Goal: Task Accomplishment & Management: Manage account settings

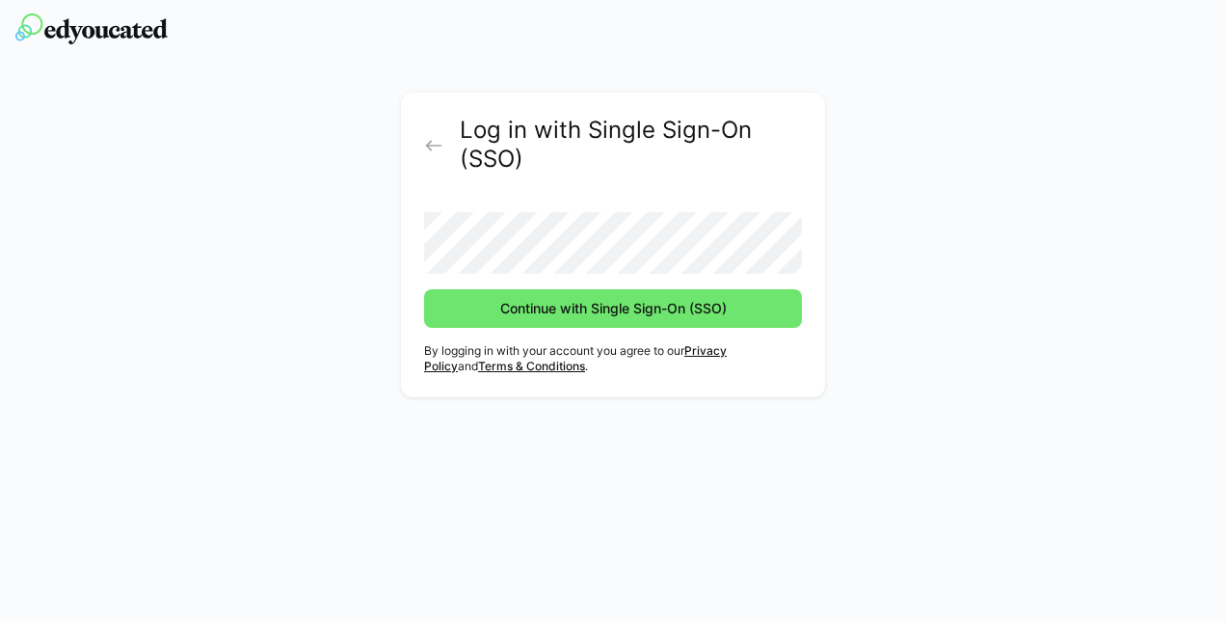
click at [424, 289] on button "Continue with Single Sign-On (SSO)" at bounding box center [613, 308] width 378 height 39
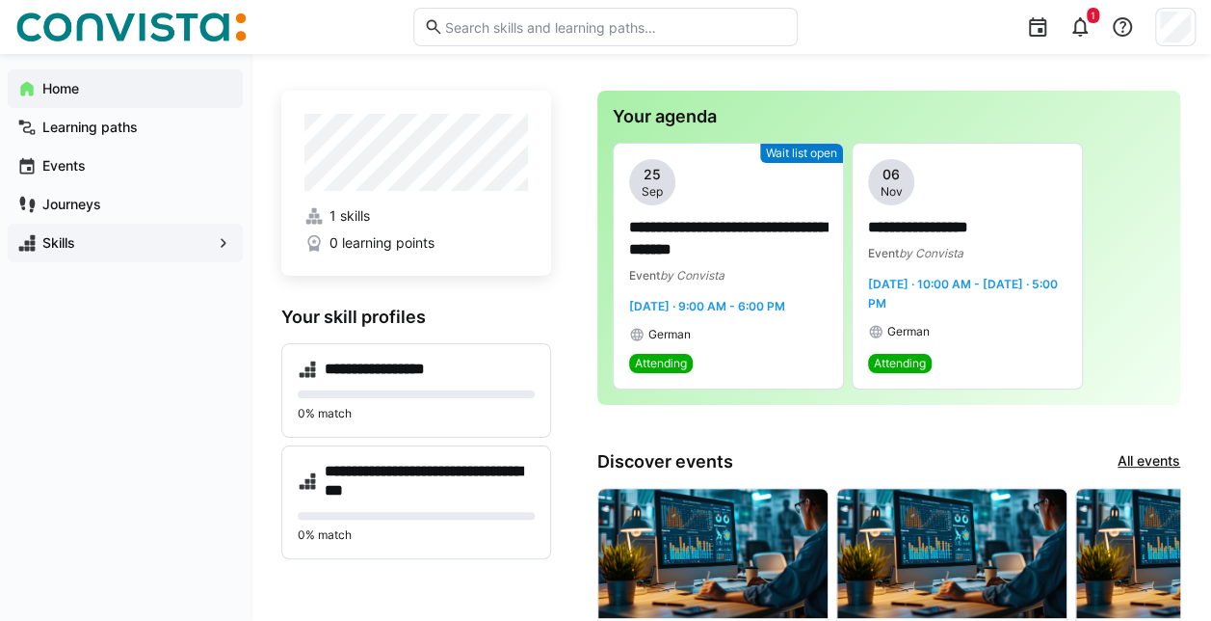
click at [138, 233] on span "Skills" at bounding box center [126, 242] width 172 height 19
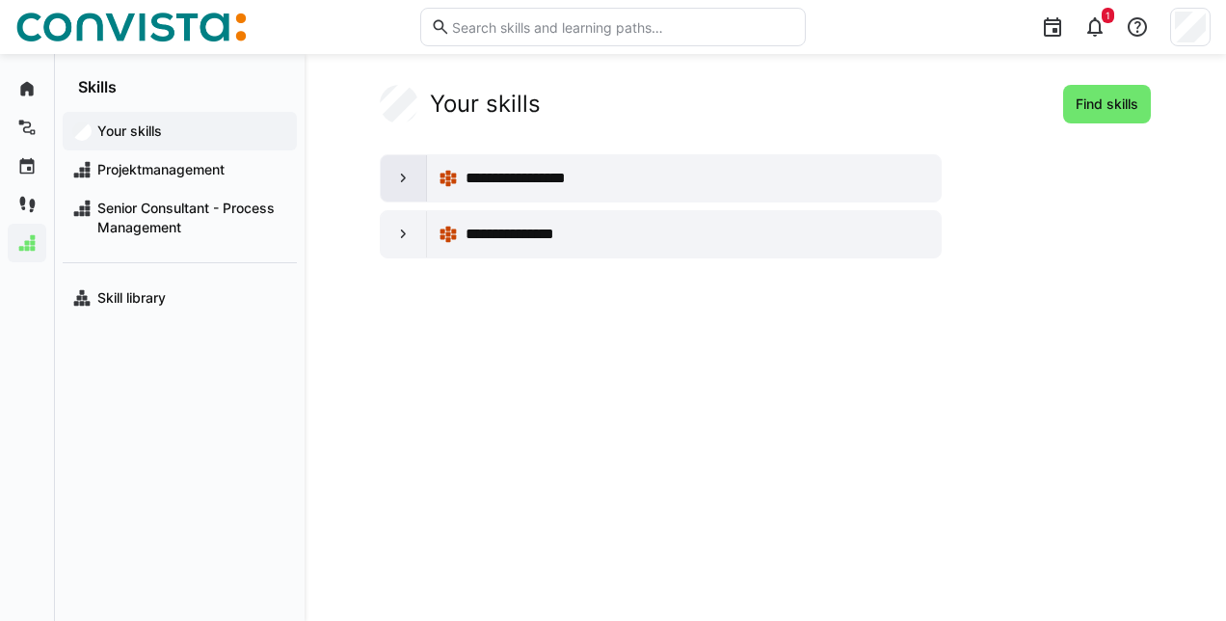
click at [411, 185] on eds-icon at bounding box center [403, 178] width 19 height 19
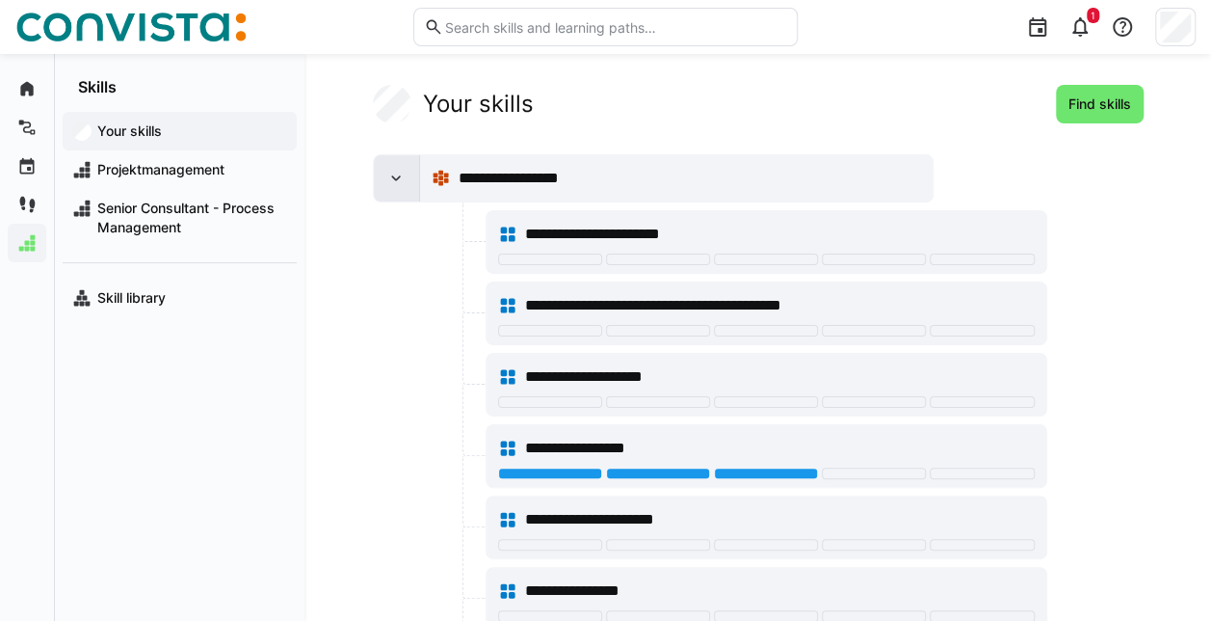
click at [411, 184] on div at bounding box center [397, 178] width 46 height 46
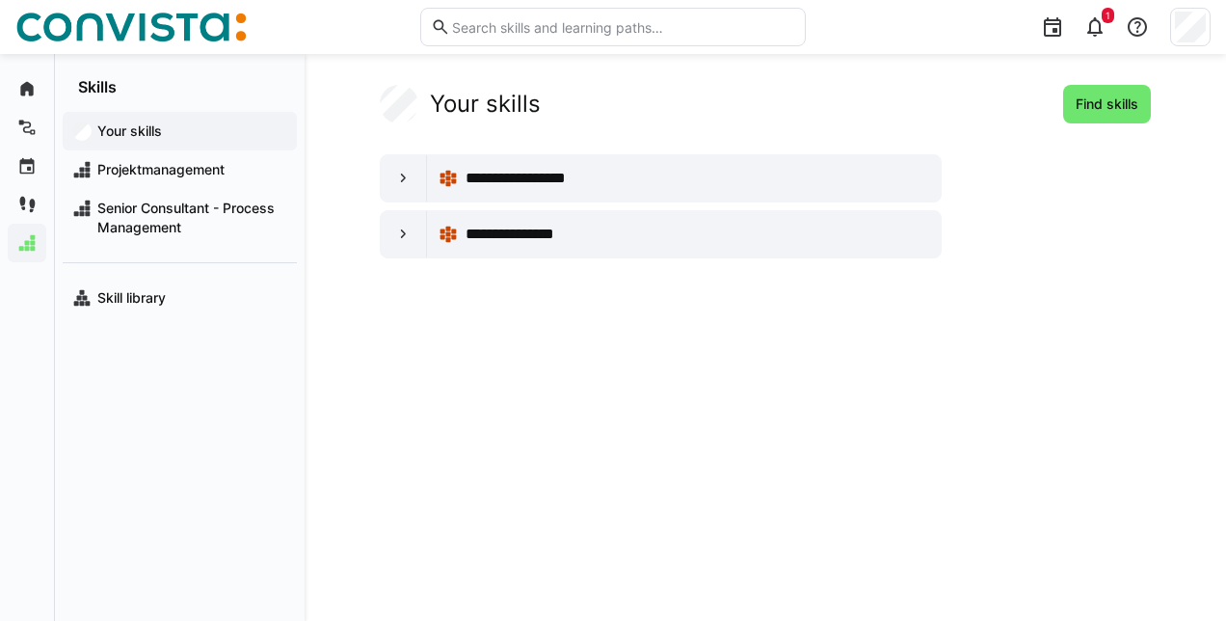
click at [532, 27] on input "text" at bounding box center [622, 26] width 345 height 17
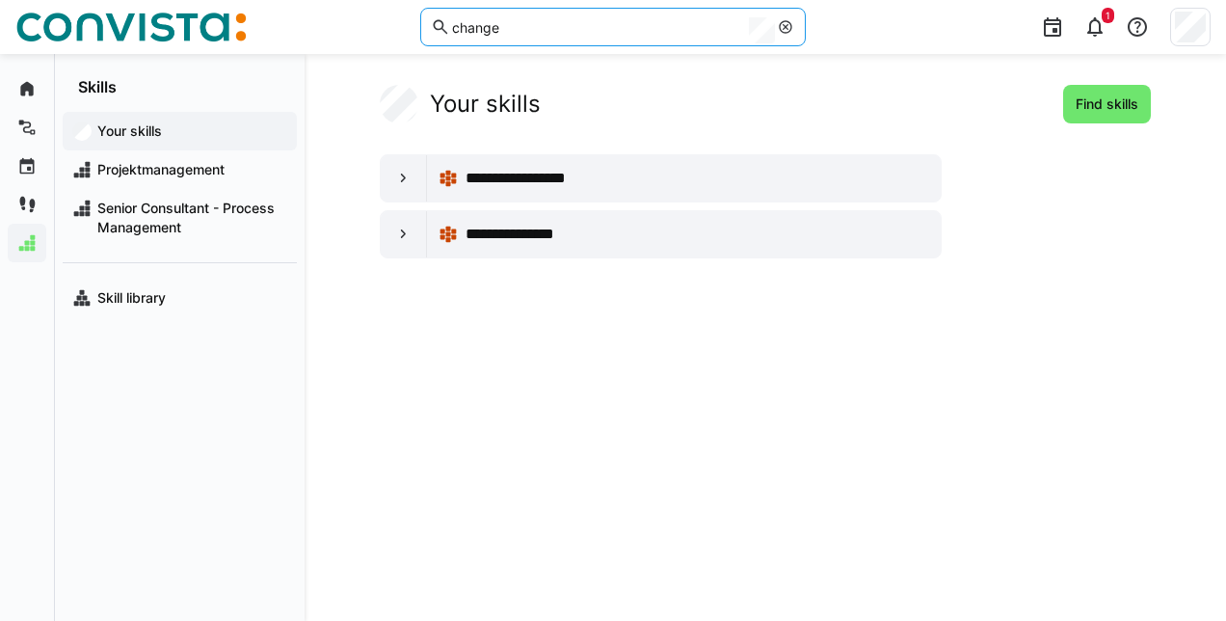
type input "change"
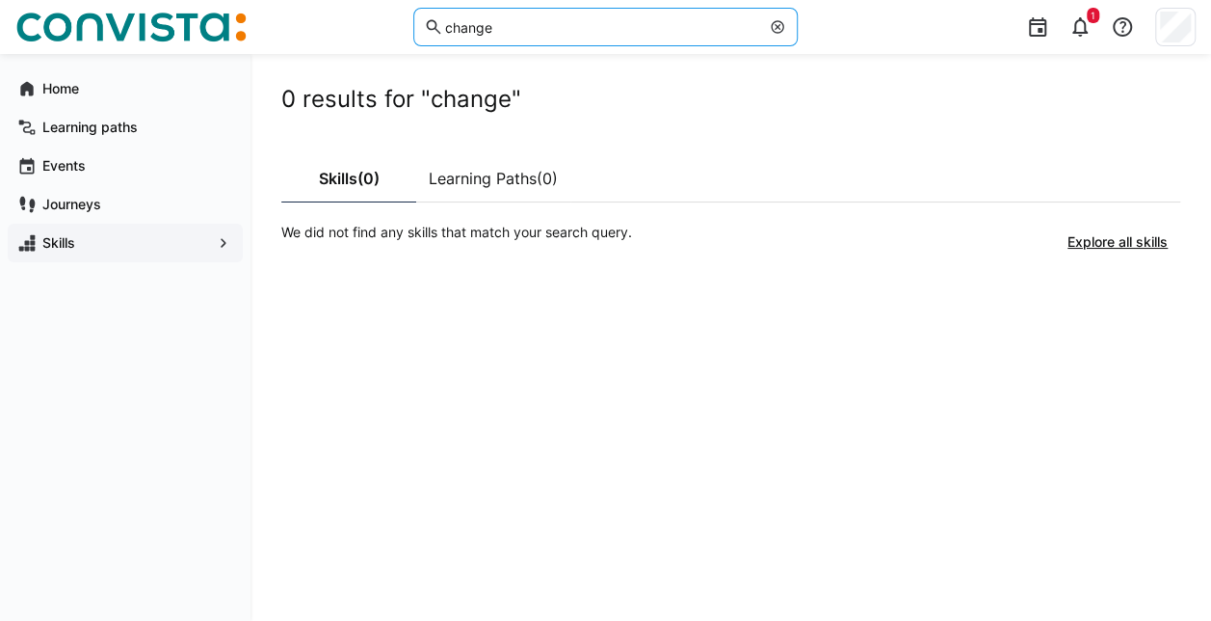
click at [781, 24] on eds-icon at bounding box center [777, 26] width 15 height 15
click at [35, 236] on eds-icon at bounding box center [26, 242] width 19 height 19
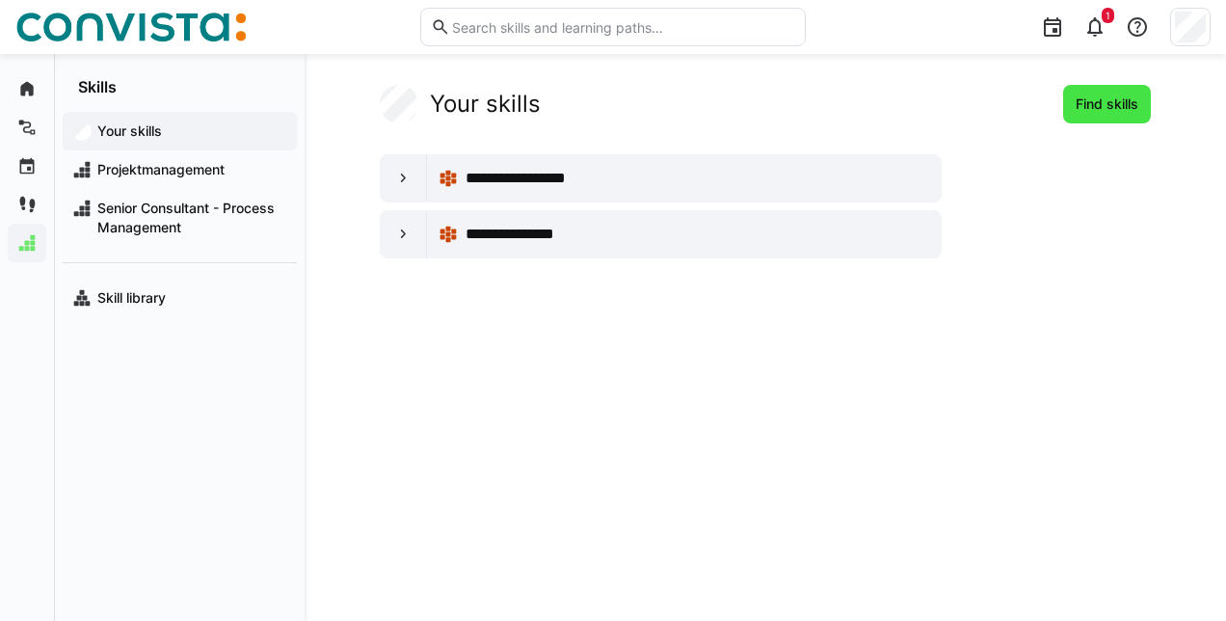
click at [1118, 98] on span "Find skills" at bounding box center [1107, 103] width 68 height 19
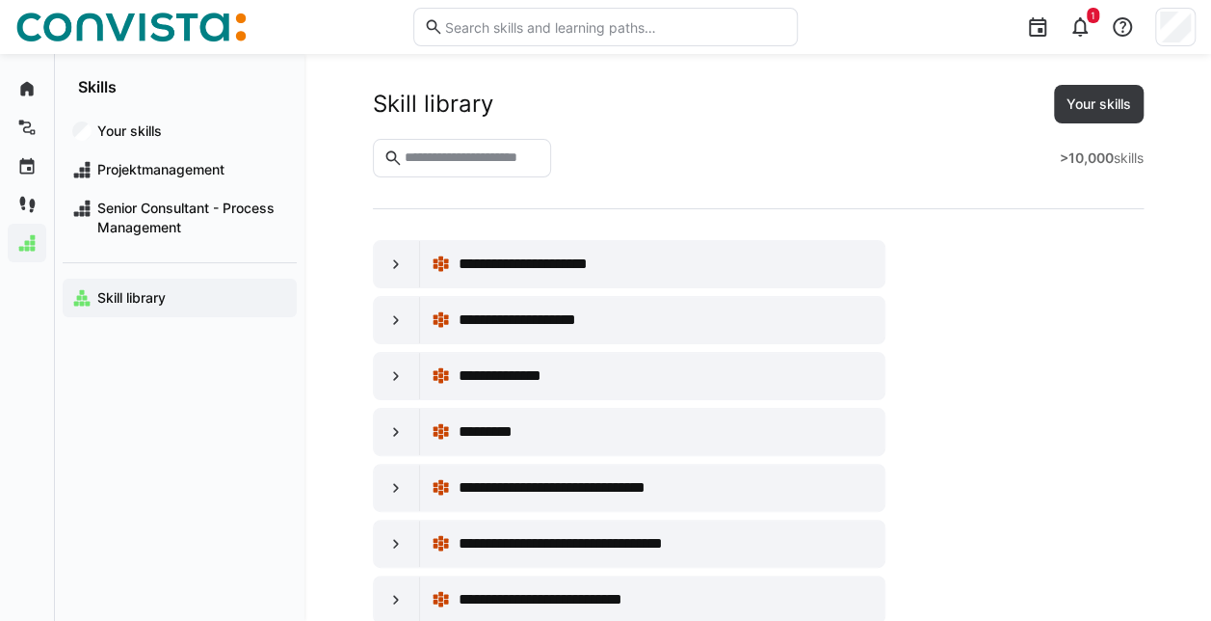
click at [541, 150] on input "text" at bounding box center [471, 157] width 139 height 17
type input "******"
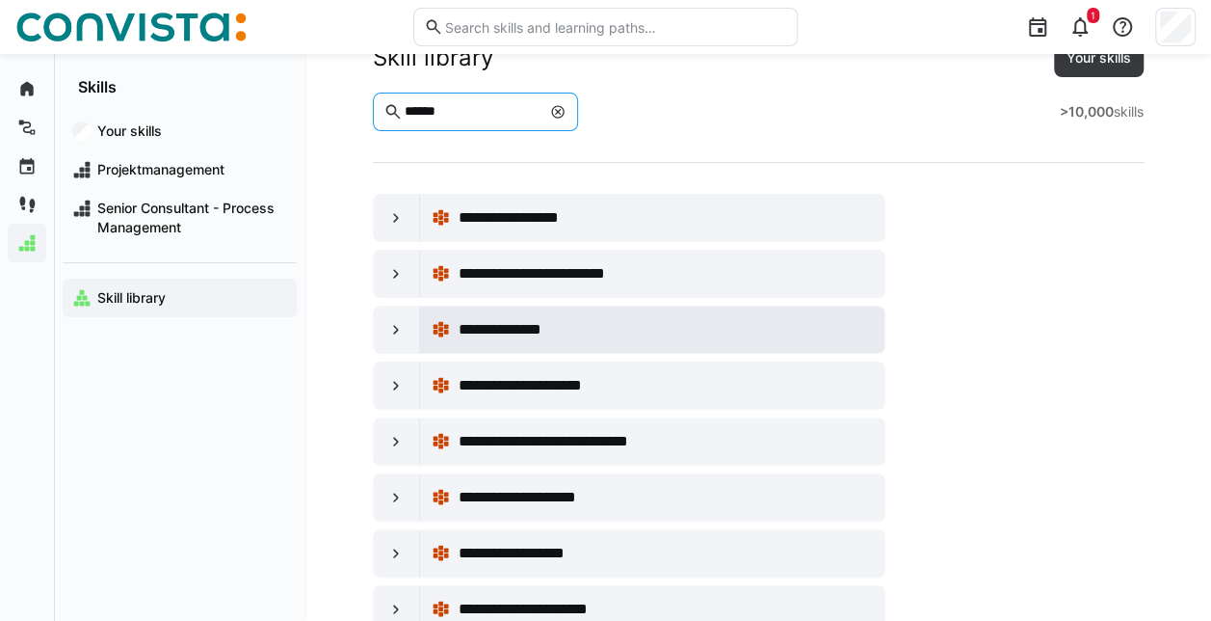
scroll to position [46, 0]
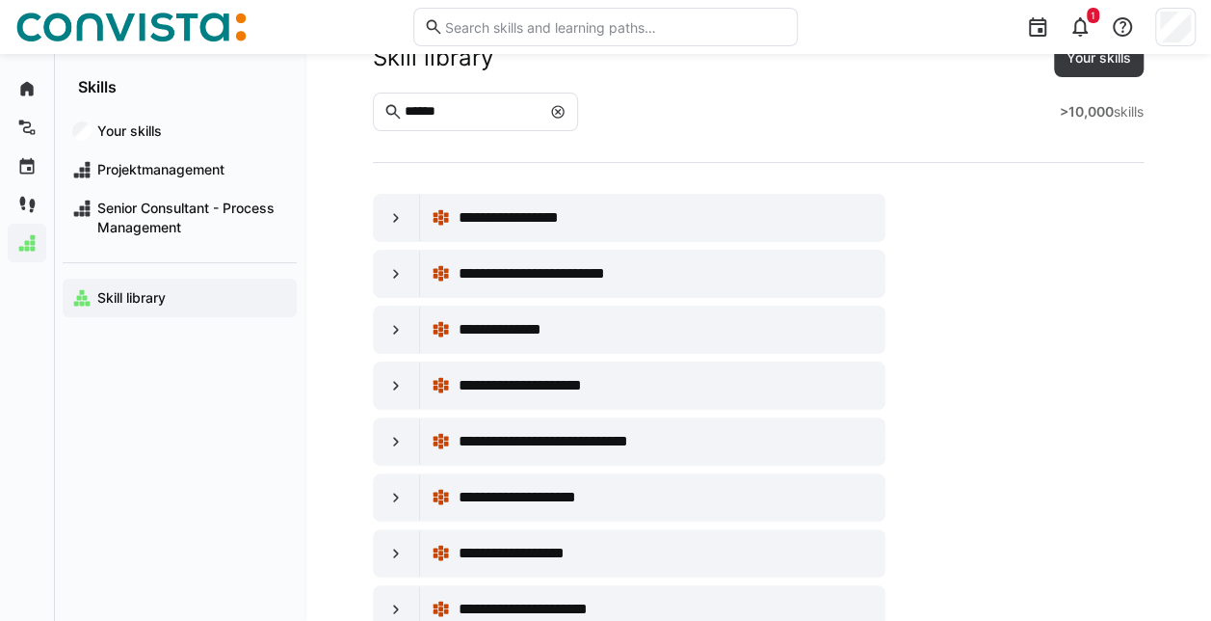
click at [1118, 328] on div "**********" at bounding box center [758, 609] width 771 height 831
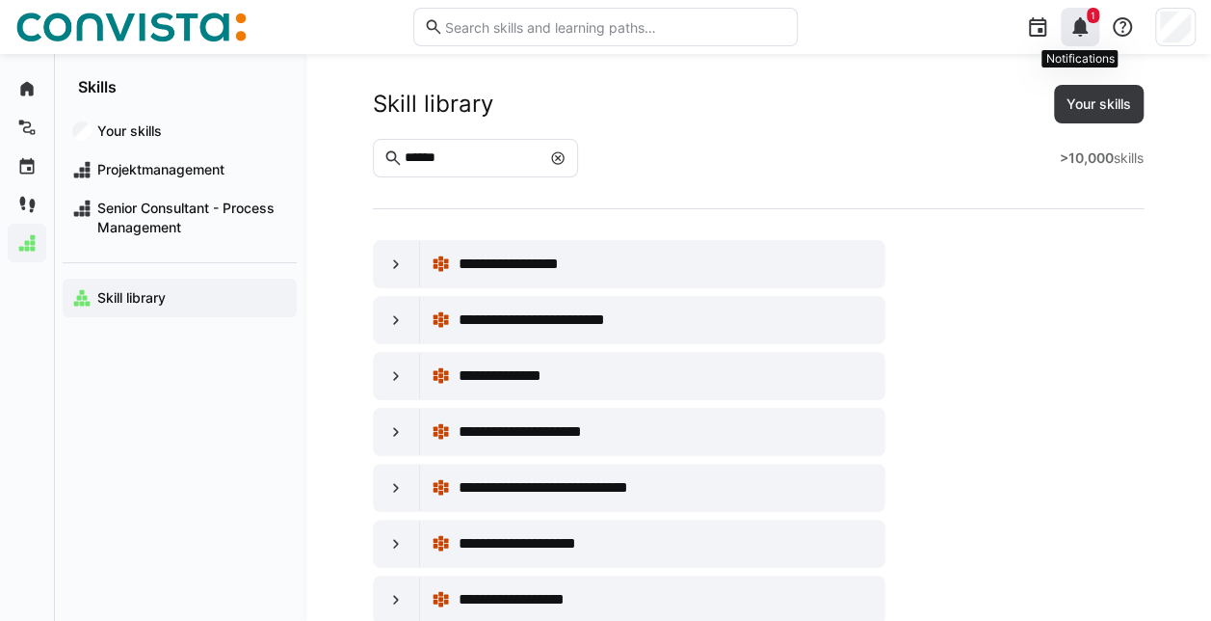
click at [1093, 27] on div "1" at bounding box center [1080, 27] width 39 height 39
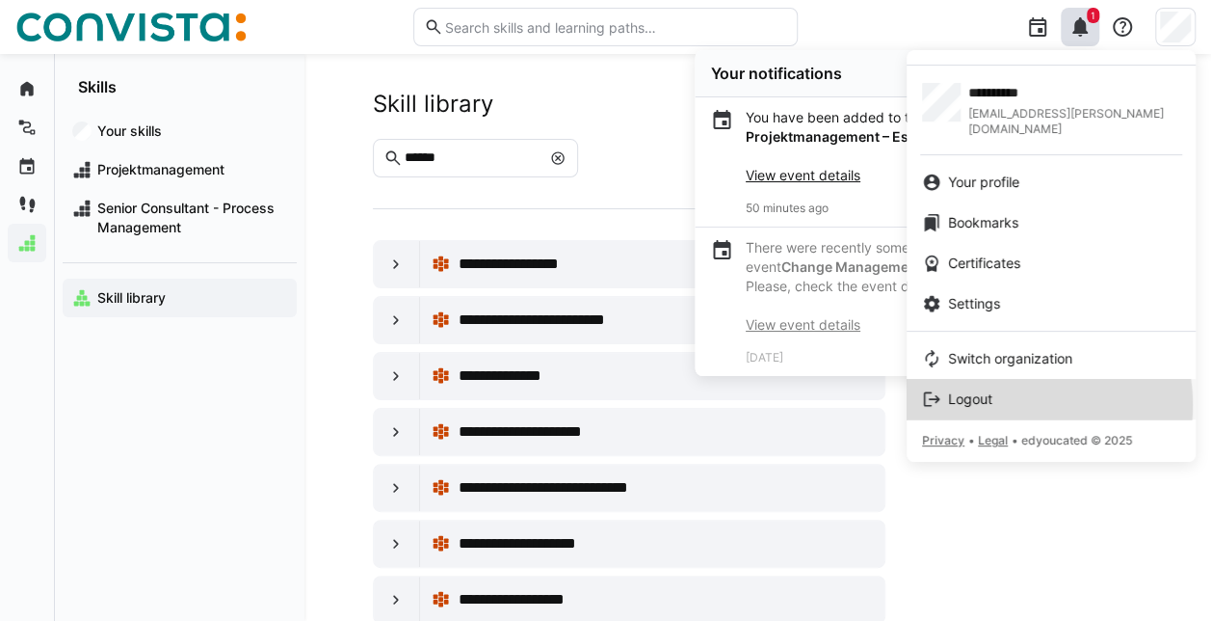
click at [1005, 389] on div "Logout" at bounding box center [1051, 398] width 258 height 19
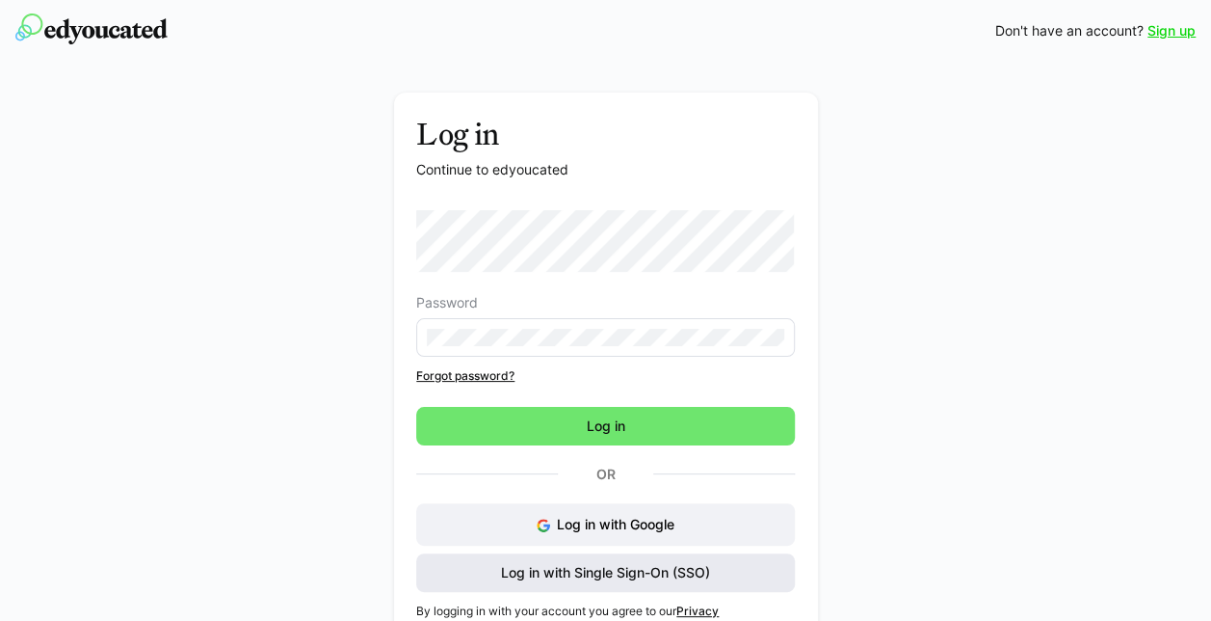
click at [587, 567] on span "Log in with Single Sign-On (SSO)" at bounding box center [605, 572] width 215 height 19
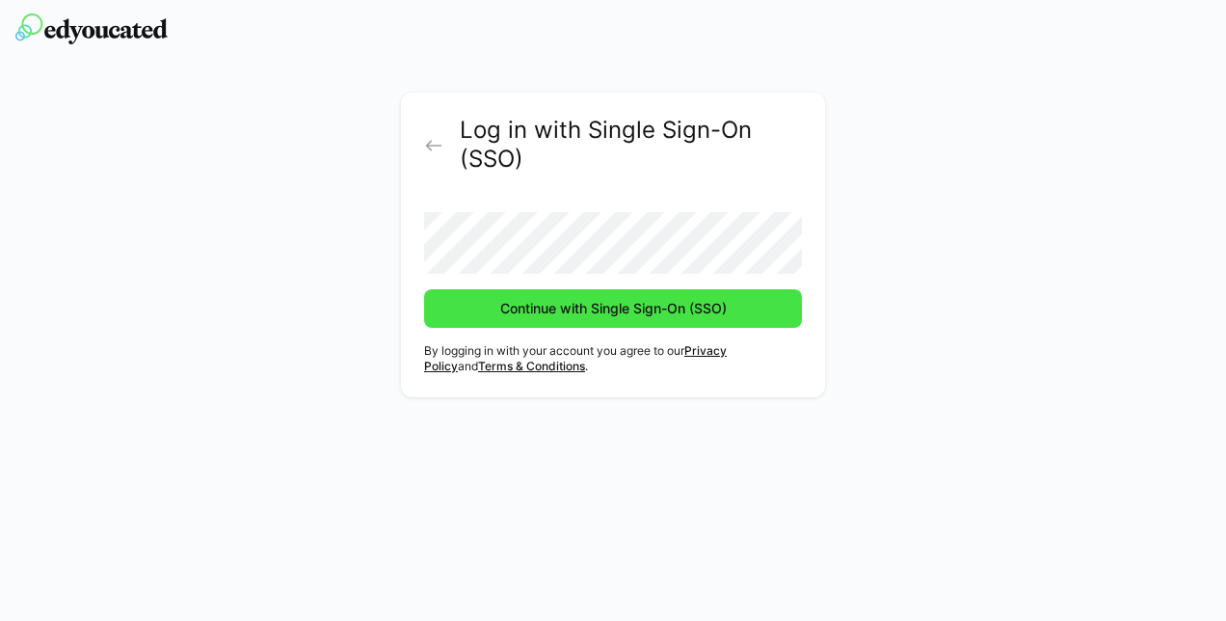
click at [424, 289] on button "Continue with Single Sign-On (SSO)" at bounding box center [613, 308] width 378 height 39
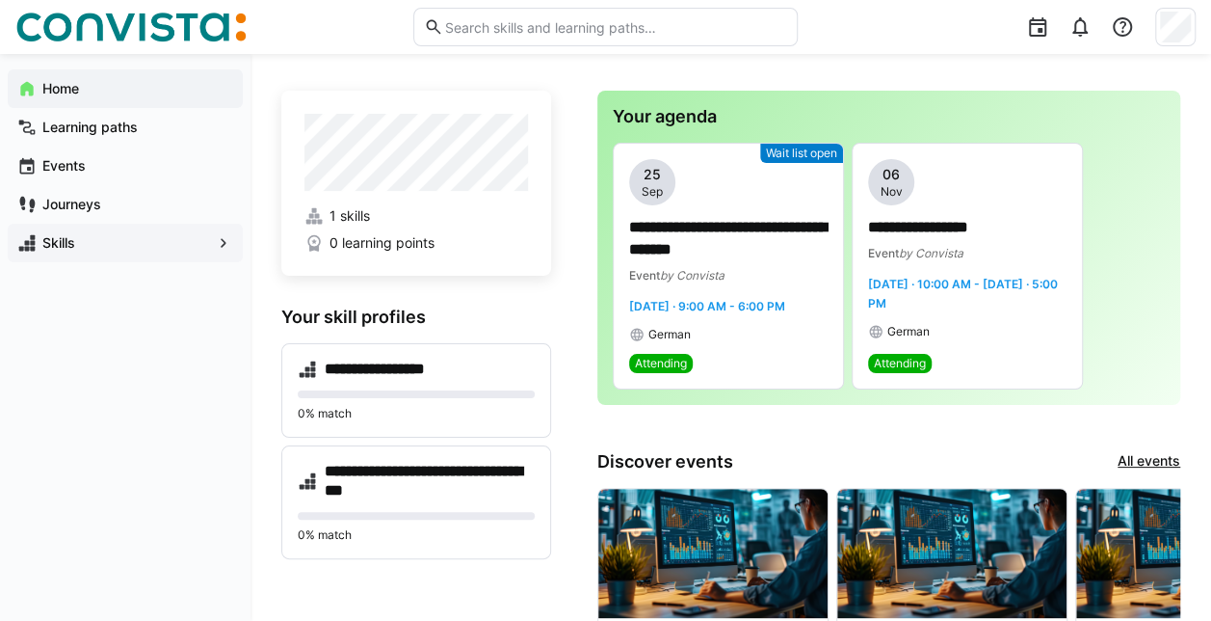
click at [77, 237] on span "Skills" at bounding box center [126, 242] width 172 height 19
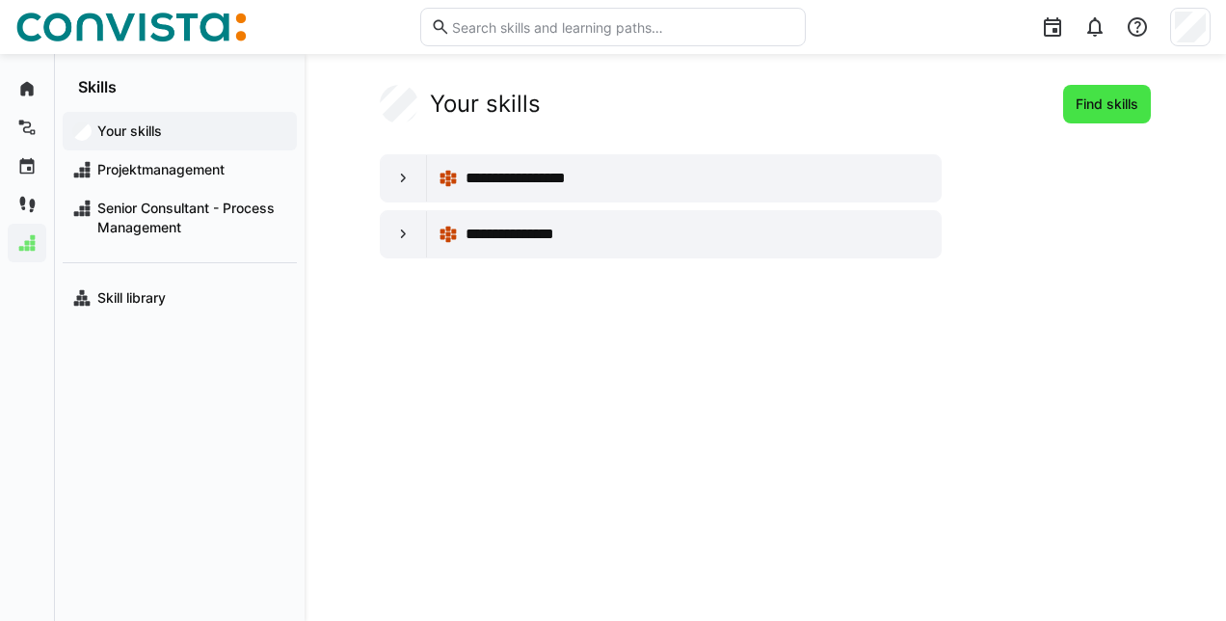
click at [1105, 110] on span "Find skills" at bounding box center [1107, 103] width 68 height 19
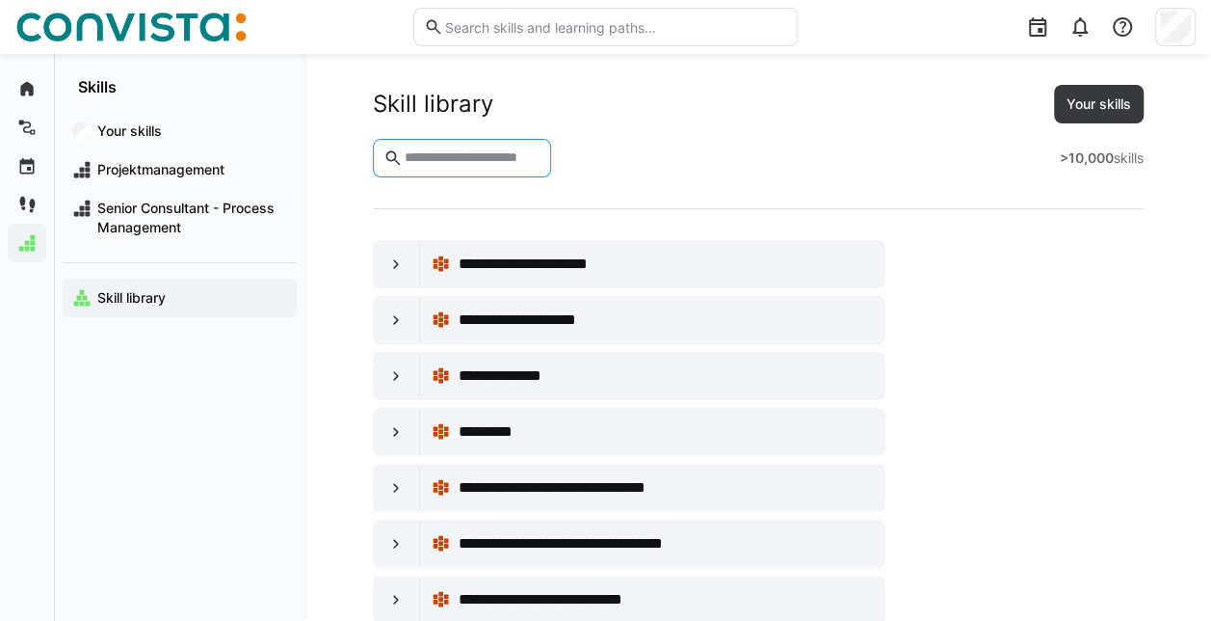
click at [502, 158] on input "text" at bounding box center [471, 157] width 139 height 17
click at [393, 374] on eds-icon at bounding box center [395, 375] width 19 height 19
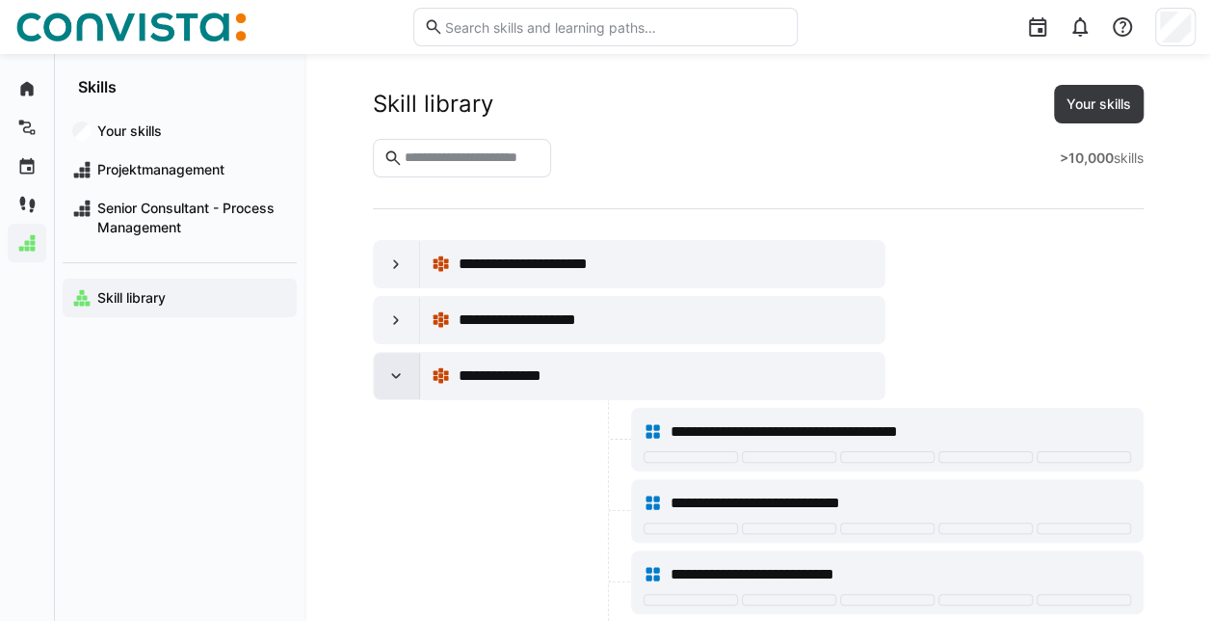
click at [393, 374] on eds-icon at bounding box center [395, 375] width 19 height 19
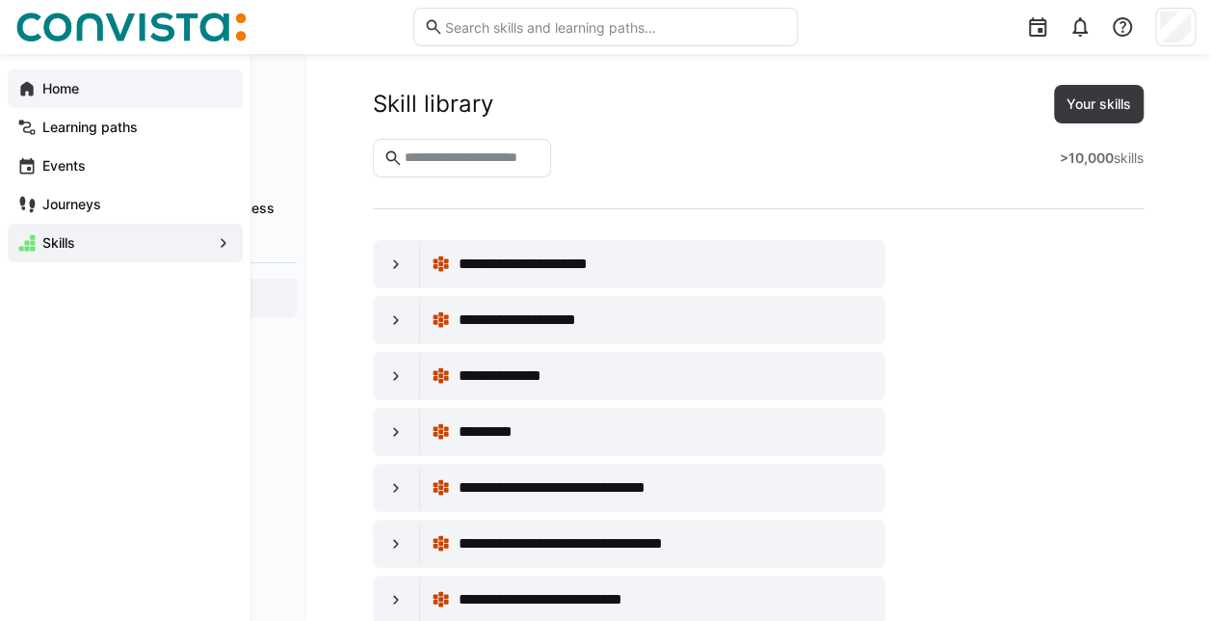
click at [32, 94] on eds-icon at bounding box center [26, 88] width 19 height 19
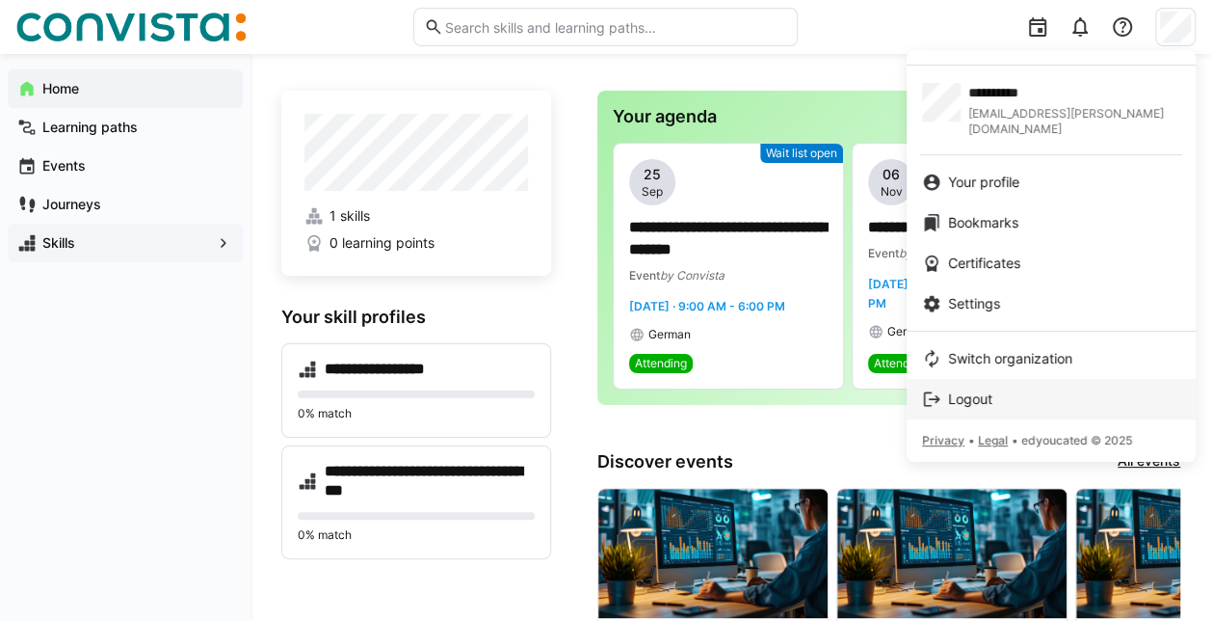
click at [993, 389] on span "Logout" at bounding box center [970, 398] width 44 height 19
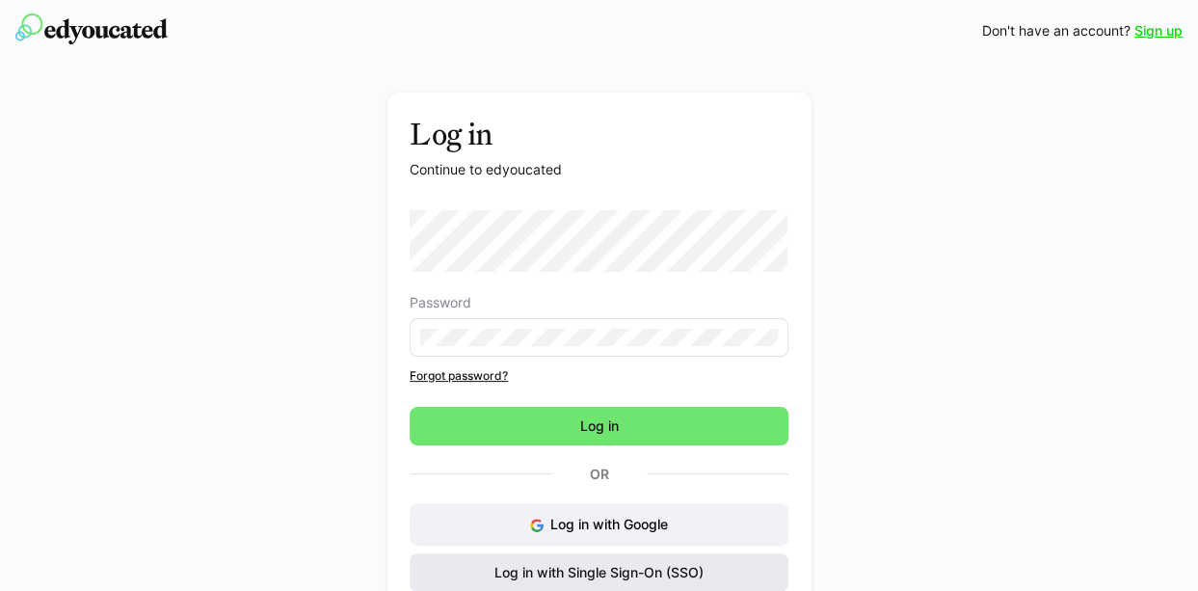
click at [556, 472] on span "Log in with Single Sign-On (SSO)" at bounding box center [598, 572] width 215 height 19
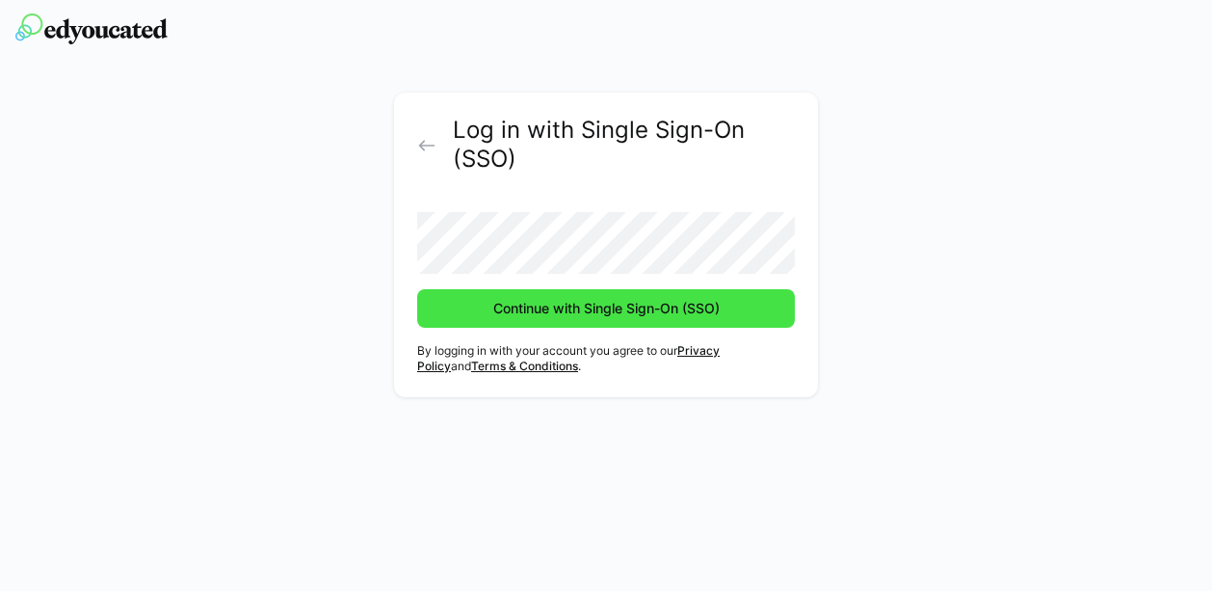
click at [570, 311] on span "Continue with Single Sign-On (SSO)" at bounding box center [607, 308] width 232 height 19
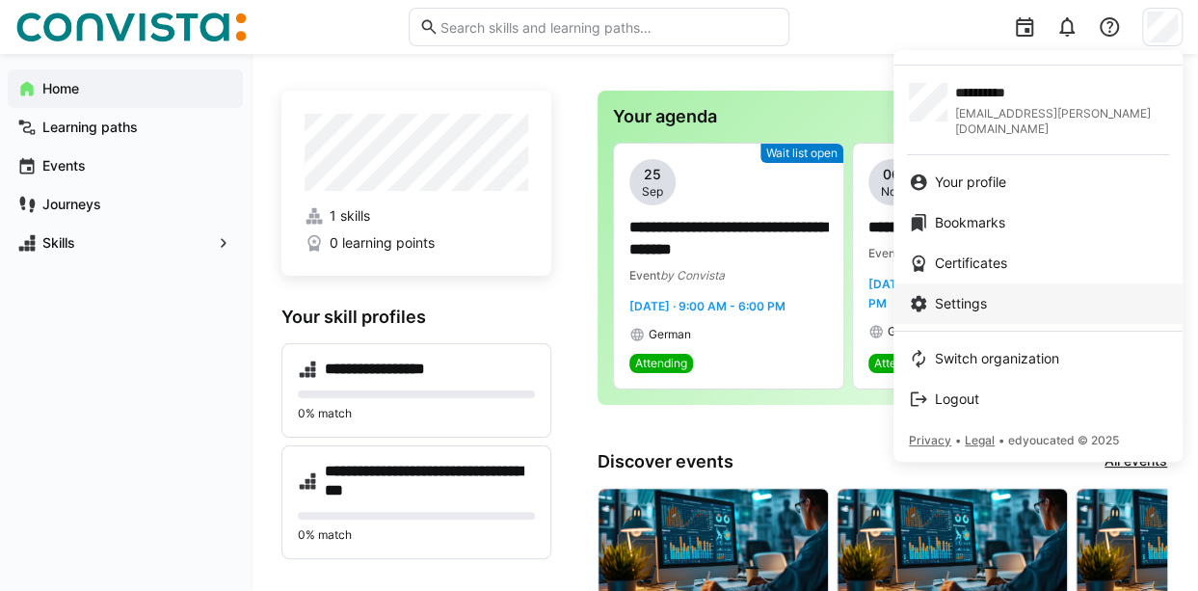
click at [957, 294] on span "Settings" at bounding box center [961, 303] width 52 height 19
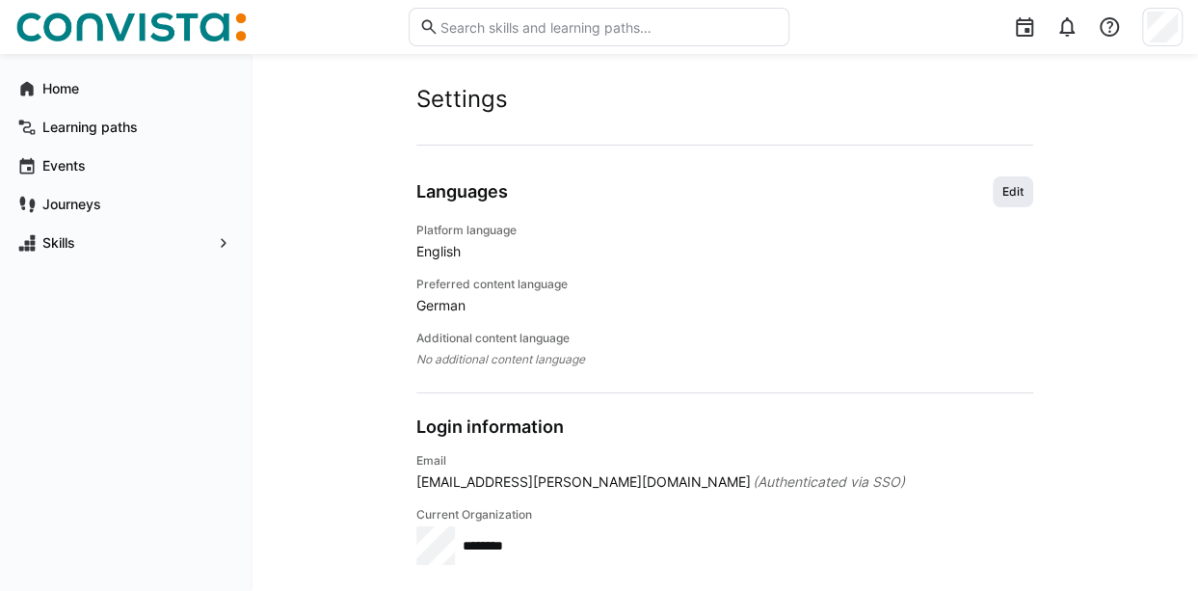
click at [1005, 189] on span "Edit" at bounding box center [1012, 191] width 25 height 15
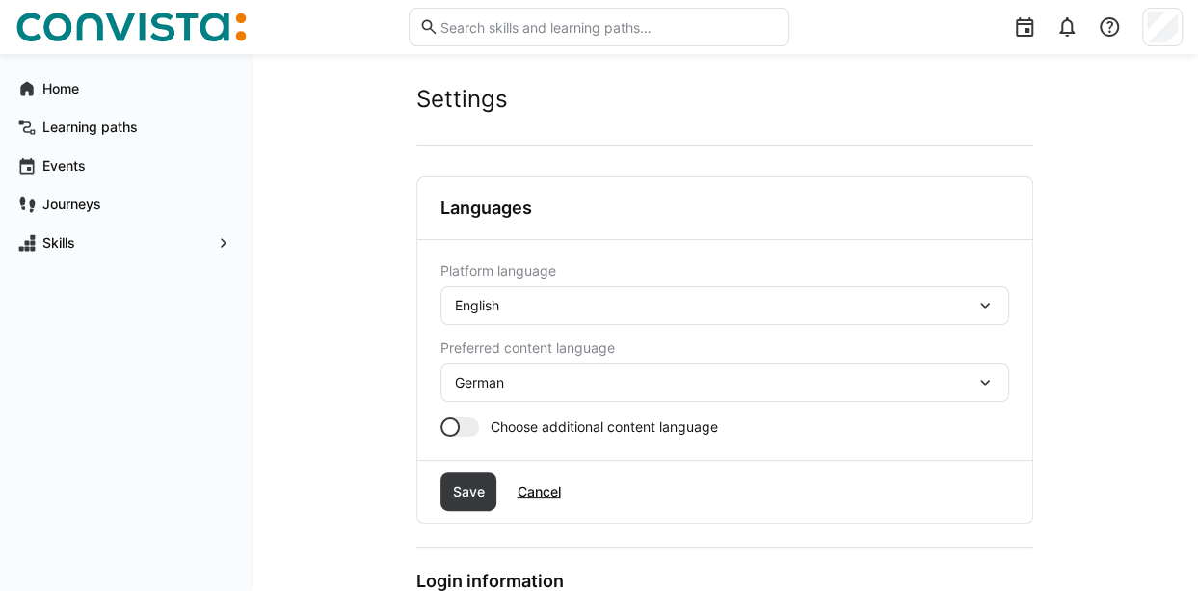
click at [966, 302] on div "English" at bounding box center [715, 305] width 520 height 17
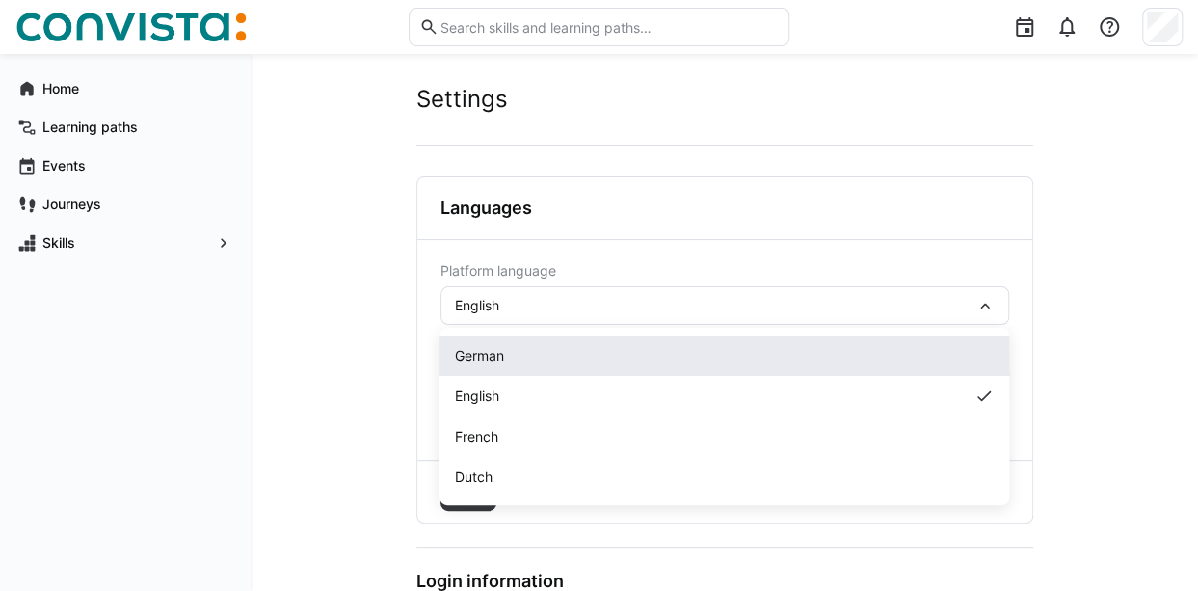
click at [485, 354] on span "German" at bounding box center [479, 355] width 49 height 19
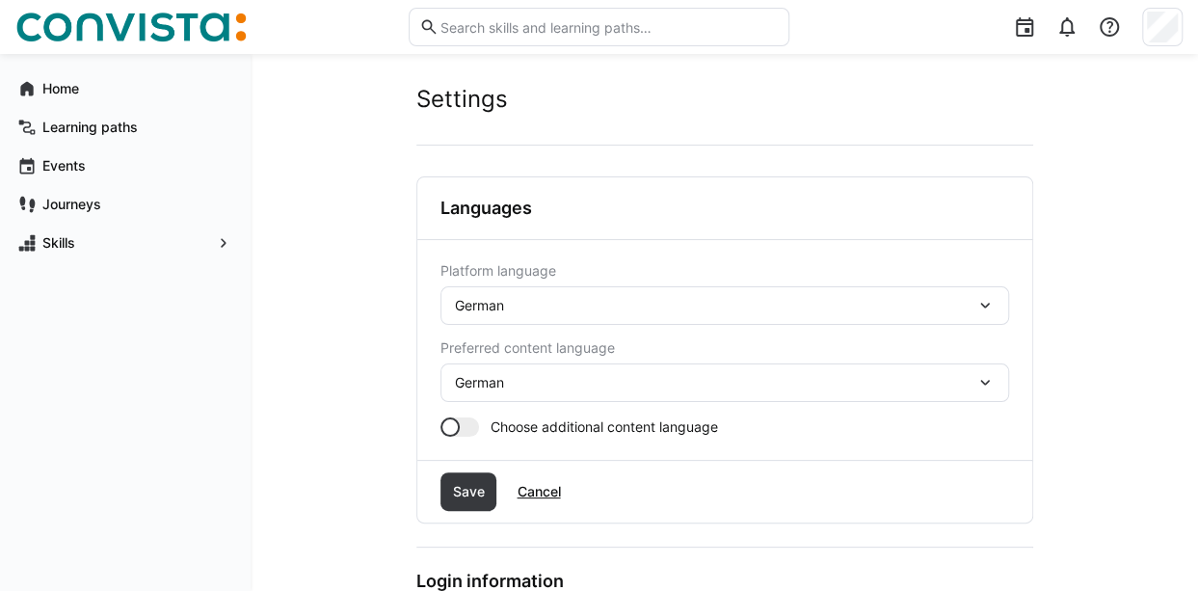
click at [987, 378] on eds-icon at bounding box center [984, 382] width 19 height 19
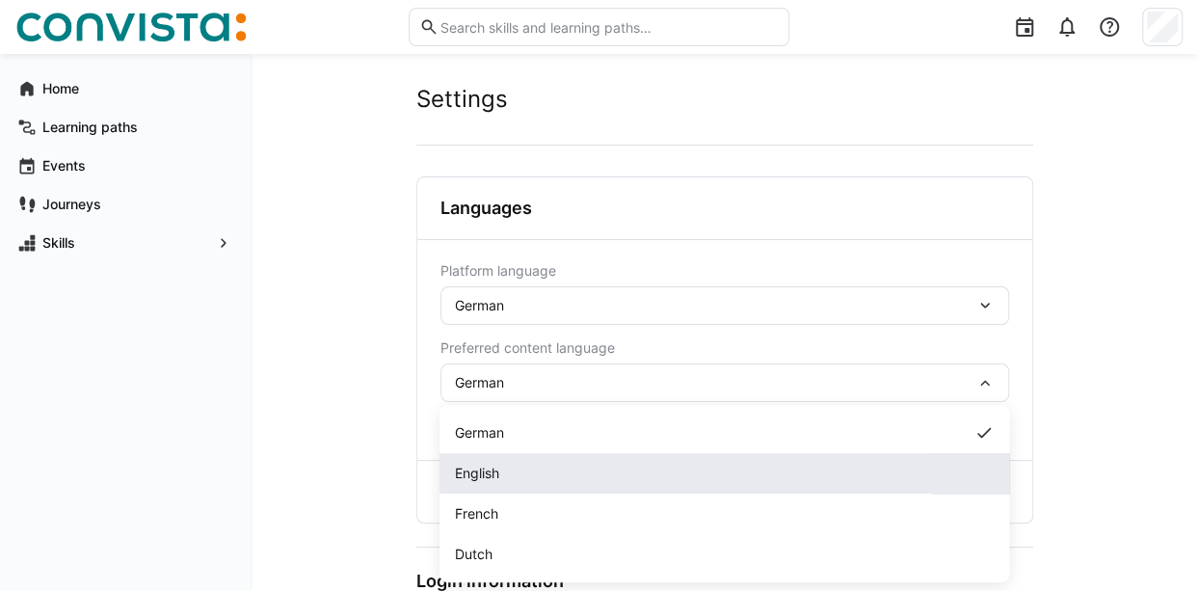
click at [487, 469] on span "English" at bounding box center [477, 473] width 44 height 19
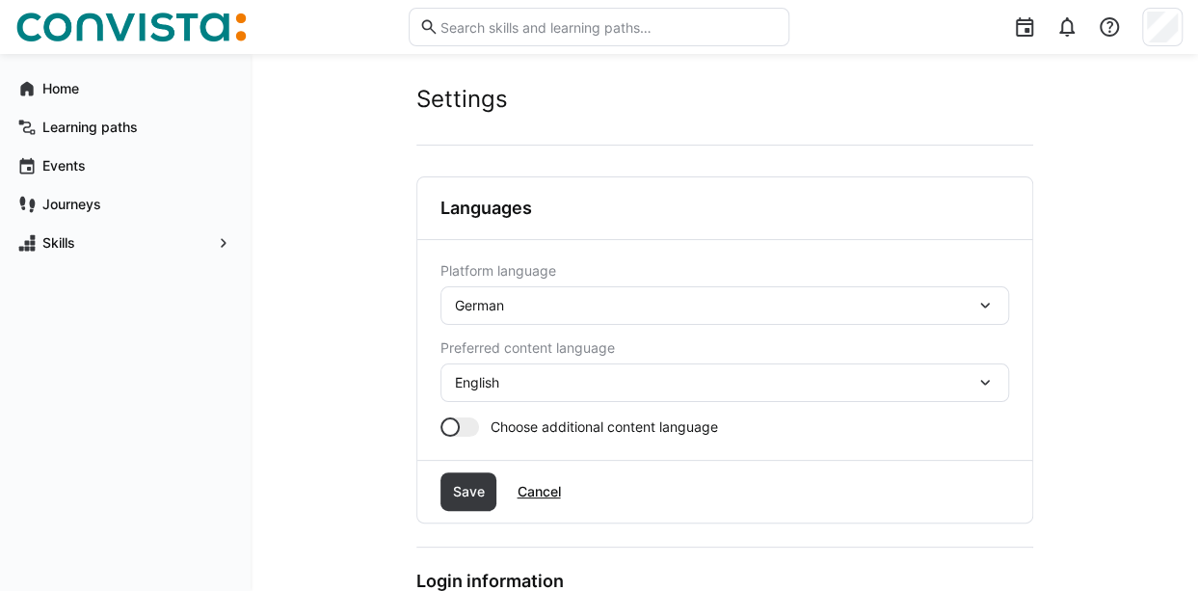
click at [464, 427] on div at bounding box center [459, 426] width 39 height 19
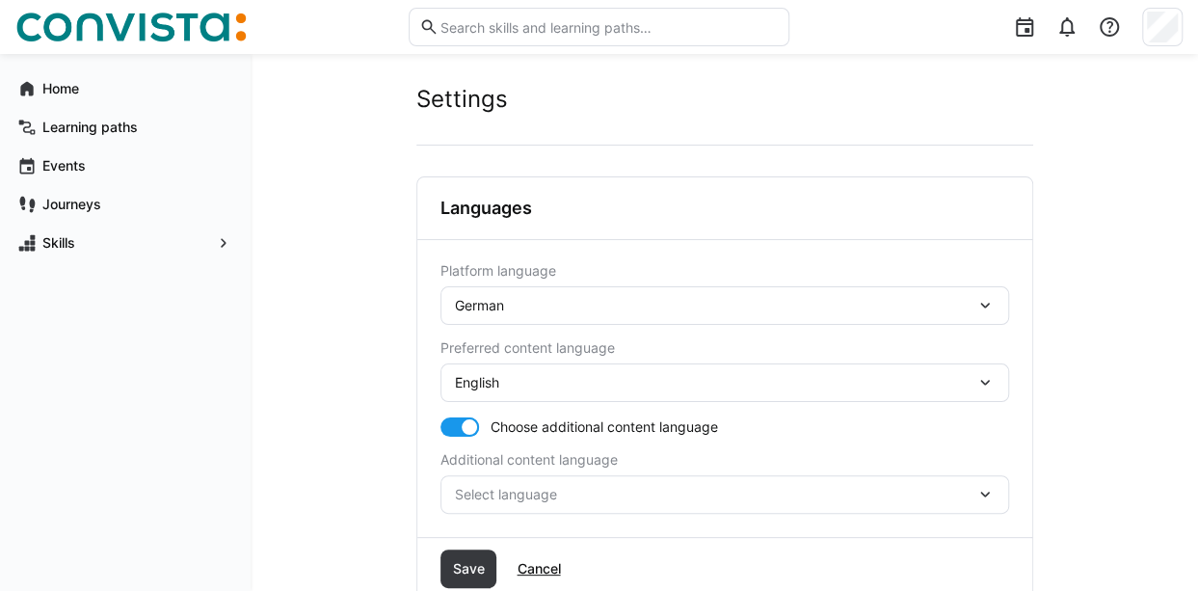
click at [900, 494] on span "Select language" at bounding box center [715, 494] width 520 height 19
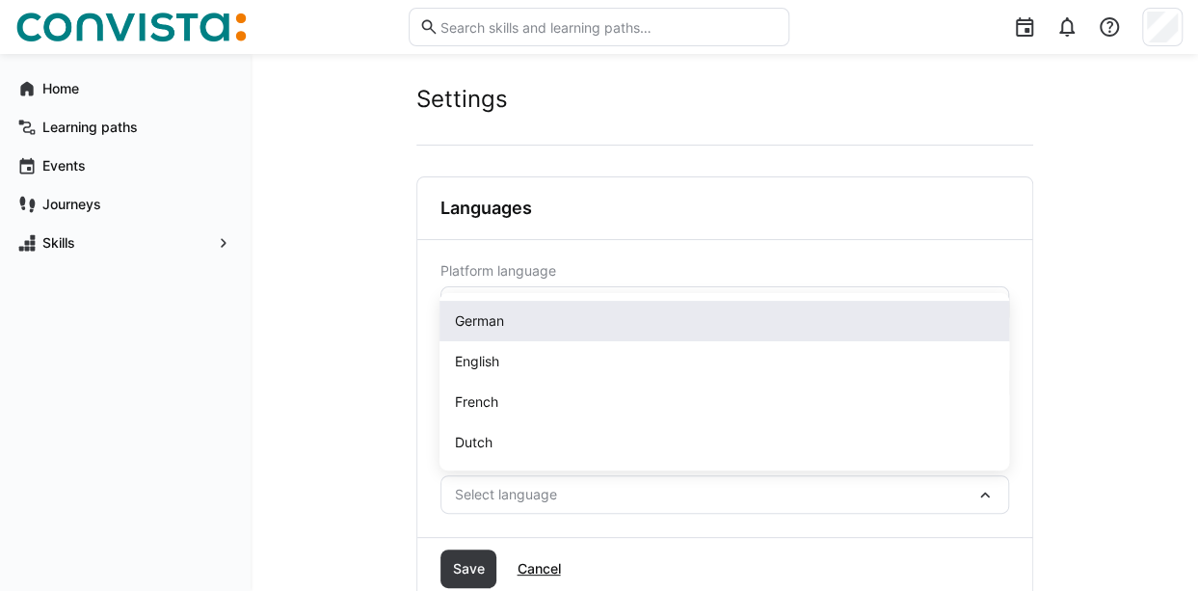
click at [498, 320] on span "German" at bounding box center [479, 320] width 49 height 19
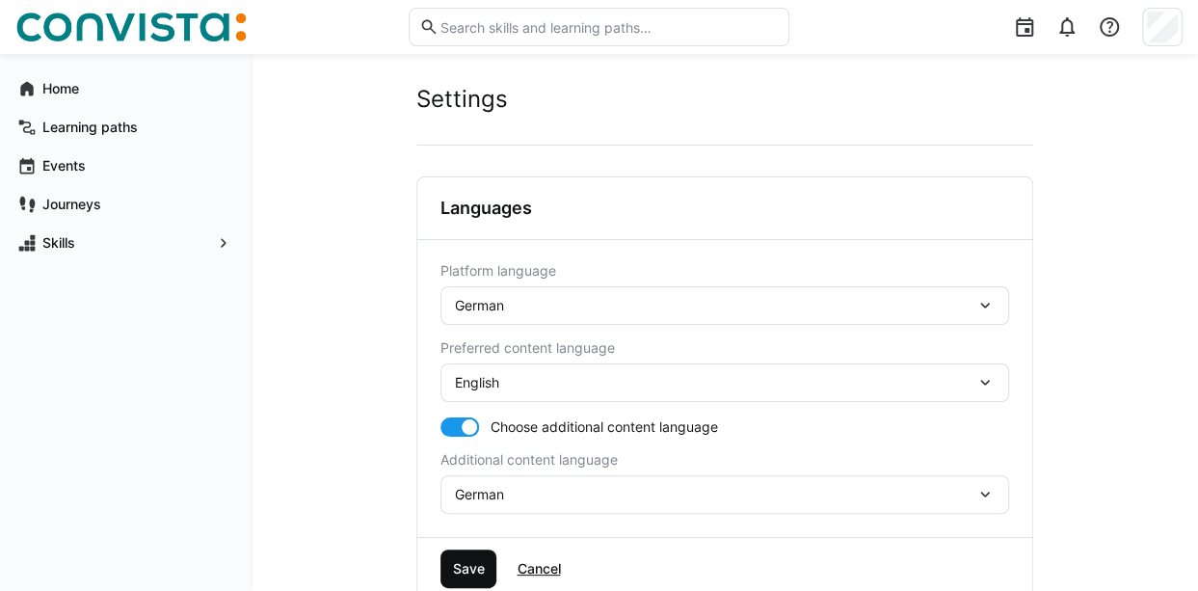
click at [475, 566] on span "Save" at bounding box center [468, 568] width 38 height 19
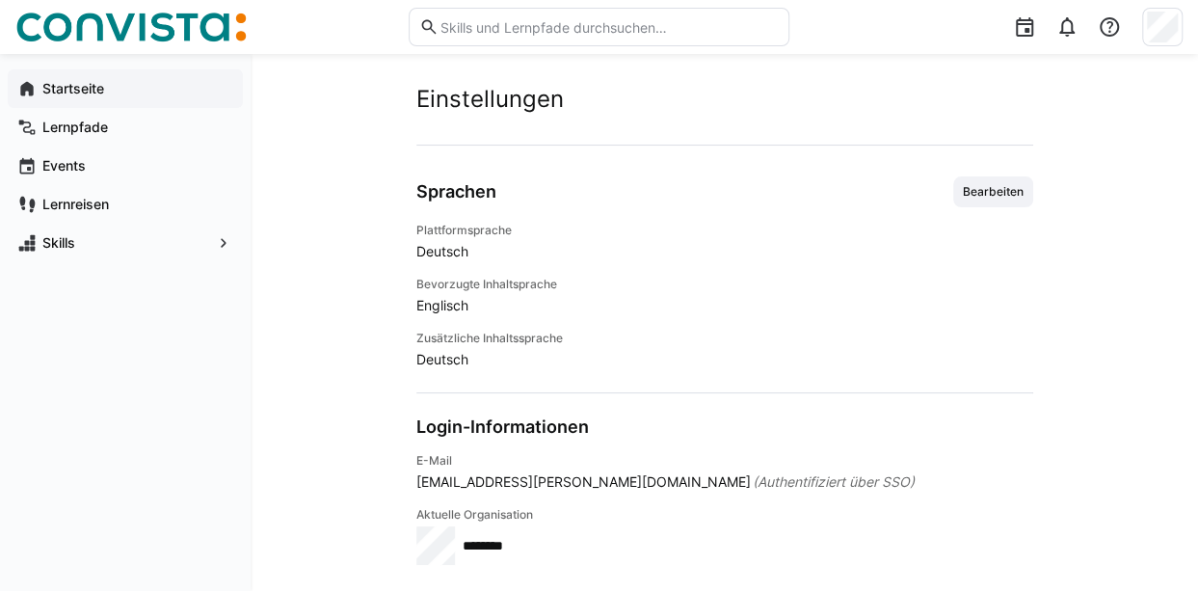
click at [0, 0] on app-navigation-label "Startseite" at bounding box center [0, 0] width 0 height 0
